Goal: Download file/media

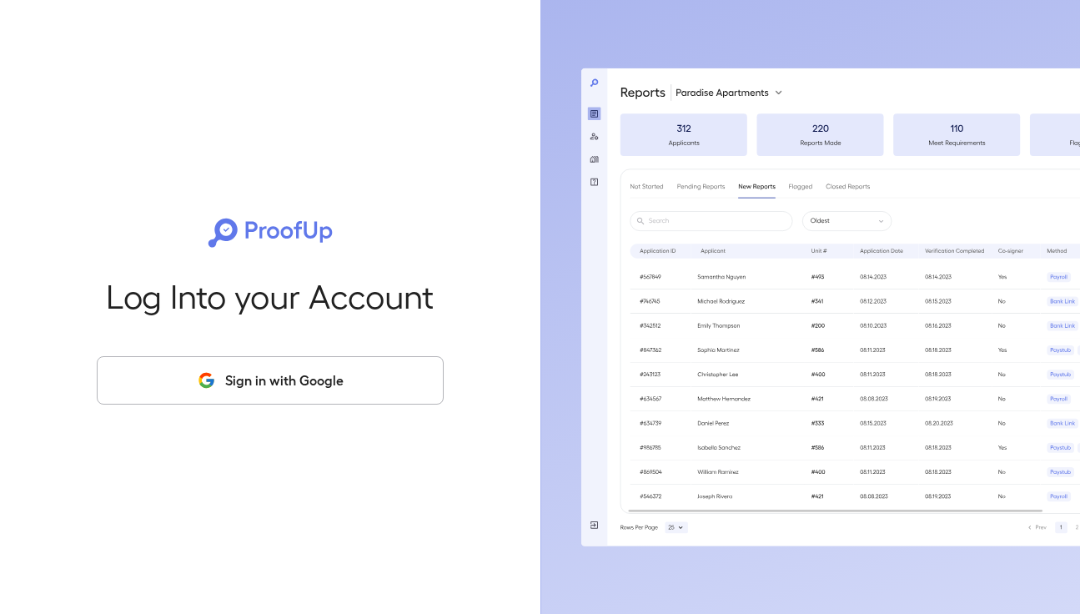
click at [297, 384] on button "Sign in with Google" at bounding box center [270, 380] width 347 height 48
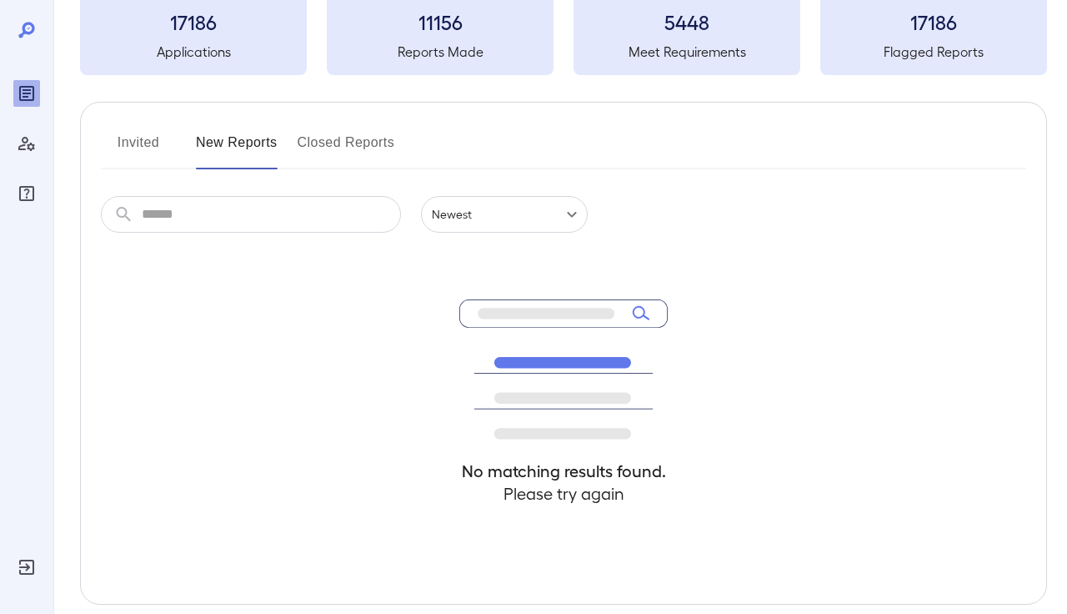
scroll to position [183, 0]
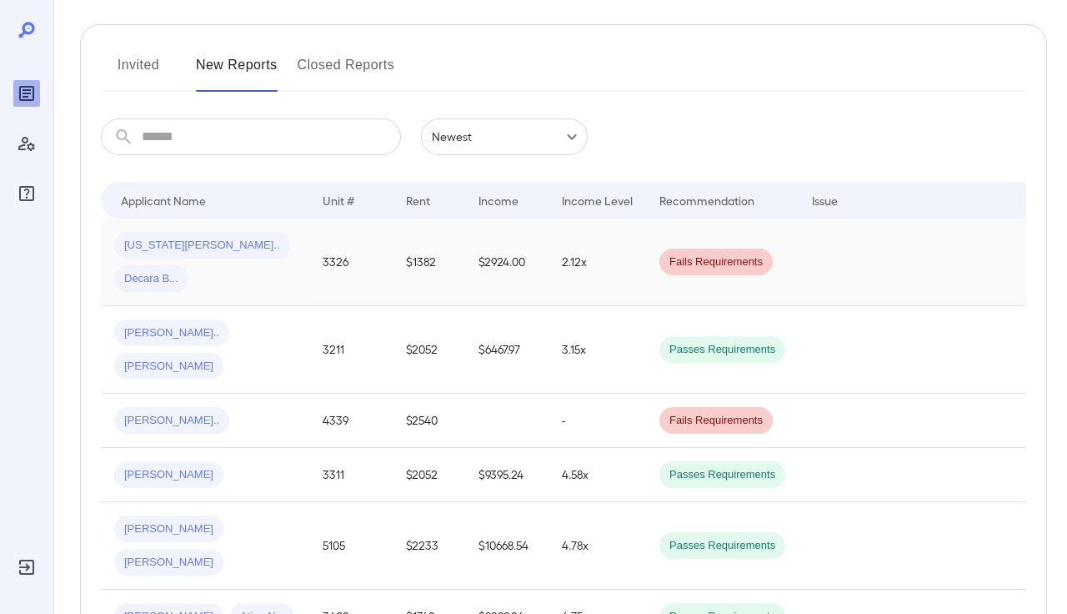
click at [321, 239] on td "3326" at bounding box center [350, 262] width 83 height 88
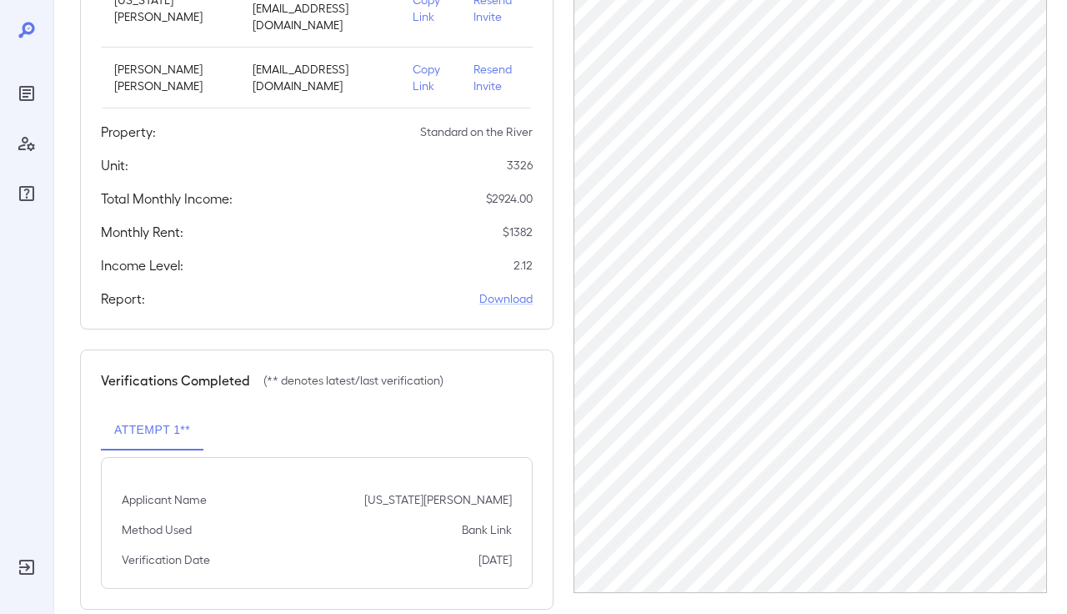
scroll to position [301, 0]
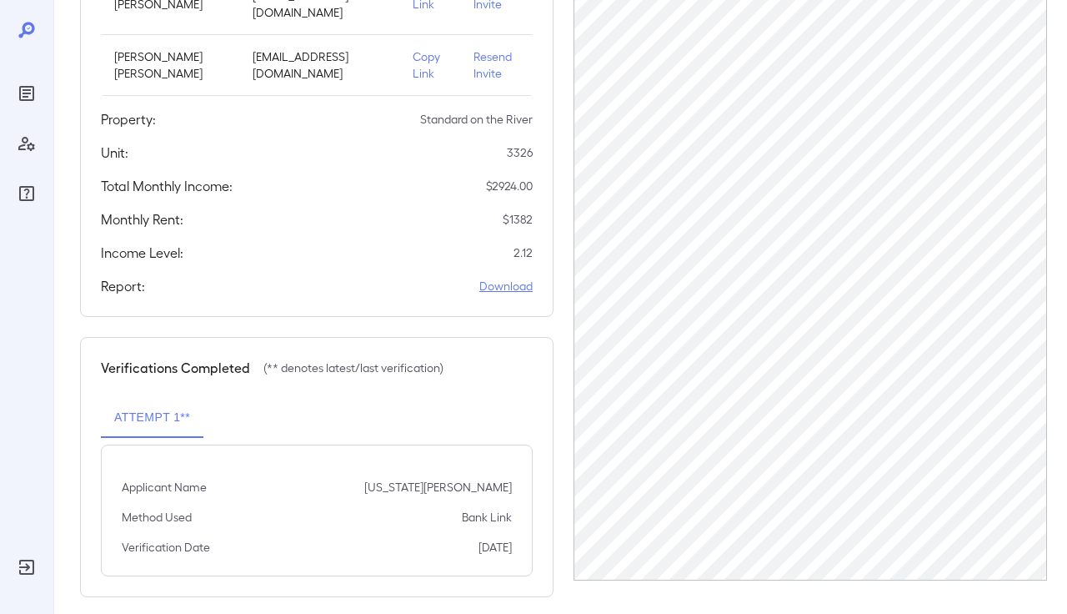
click at [531, 278] on link "Download" at bounding box center [505, 286] width 53 height 17
